Goal: Book appointment/travel/reservation

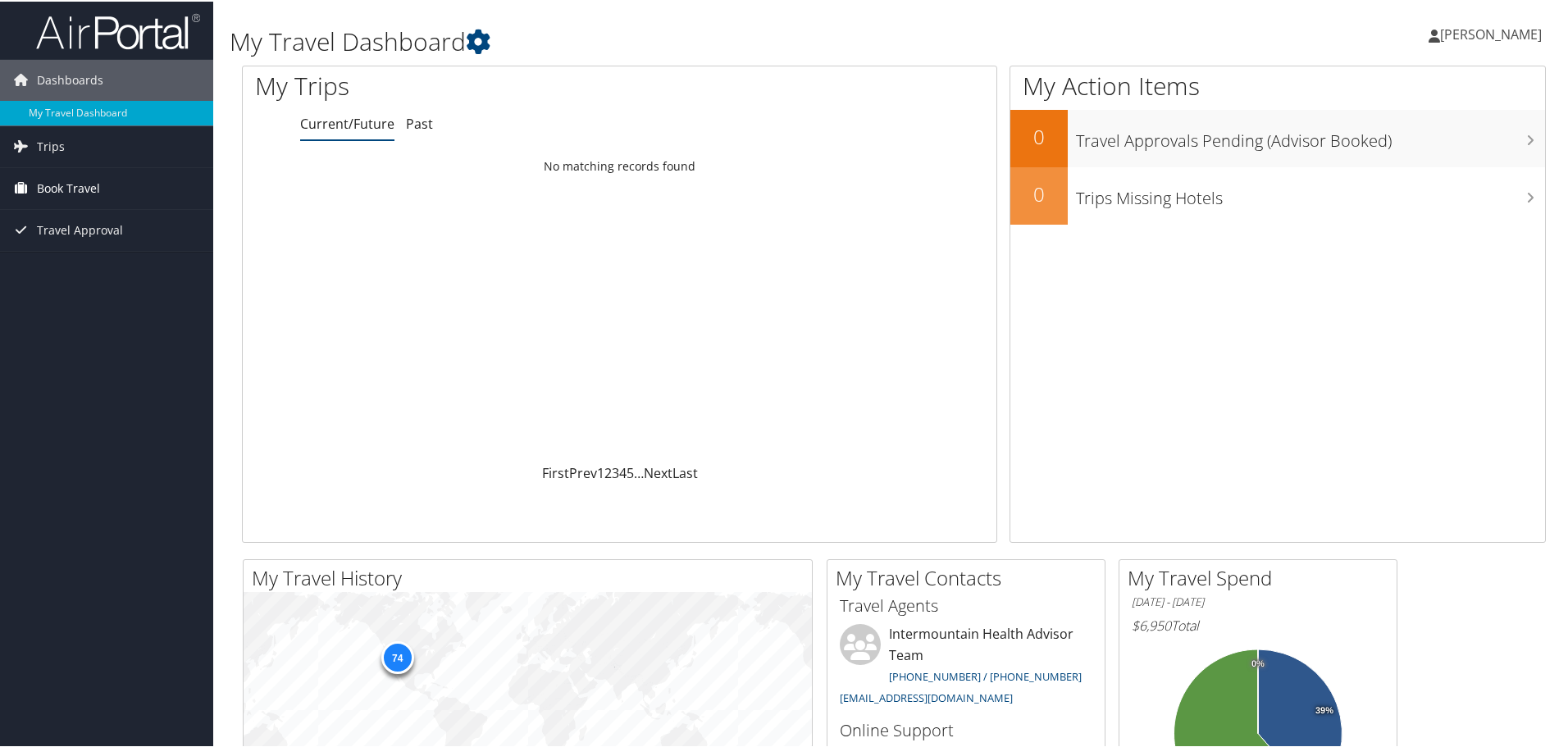
click at [71, 182] on span "Book Travel" at bounding box center [68, 186] width 63 height 41
click at [113, 262] on link "Book/Manage Online Trips" at bounding box center [106, 269] width 213 height 25
